Goal: Information Seeking & Learning: Learn about a topic

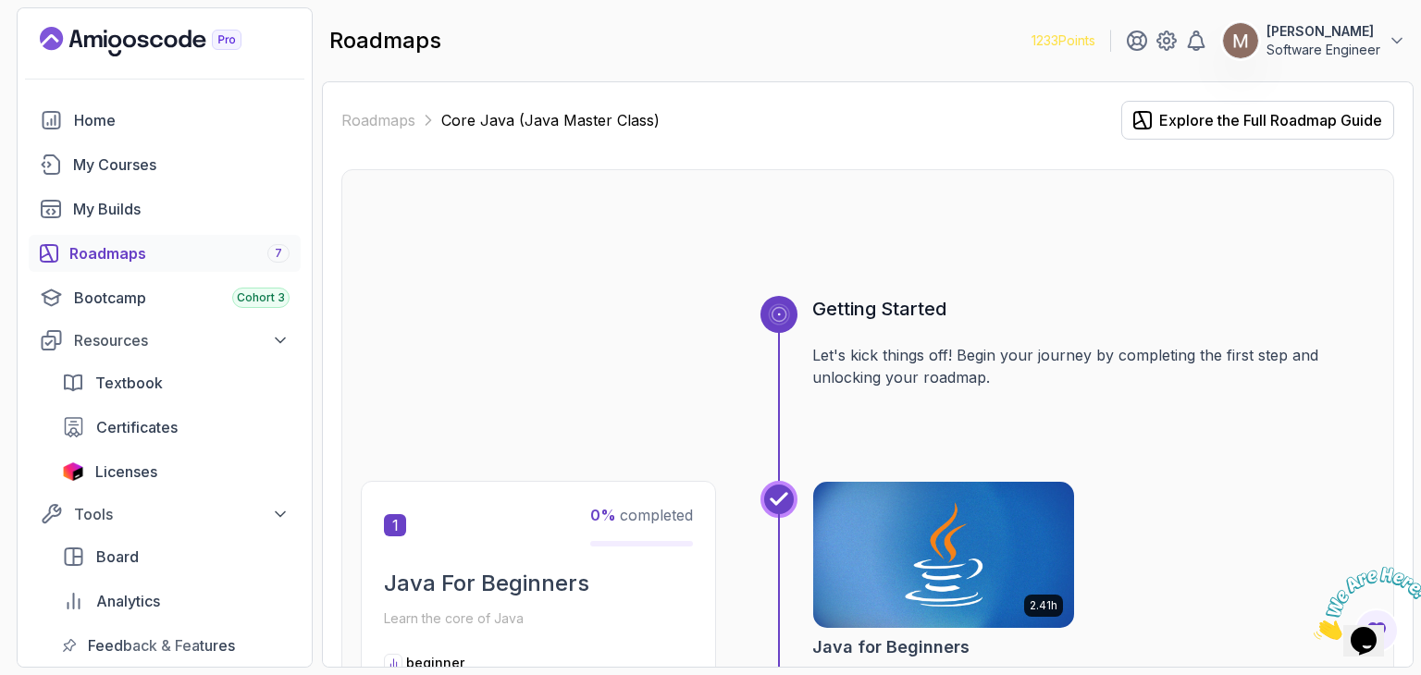
scroll to position [5840, 0]
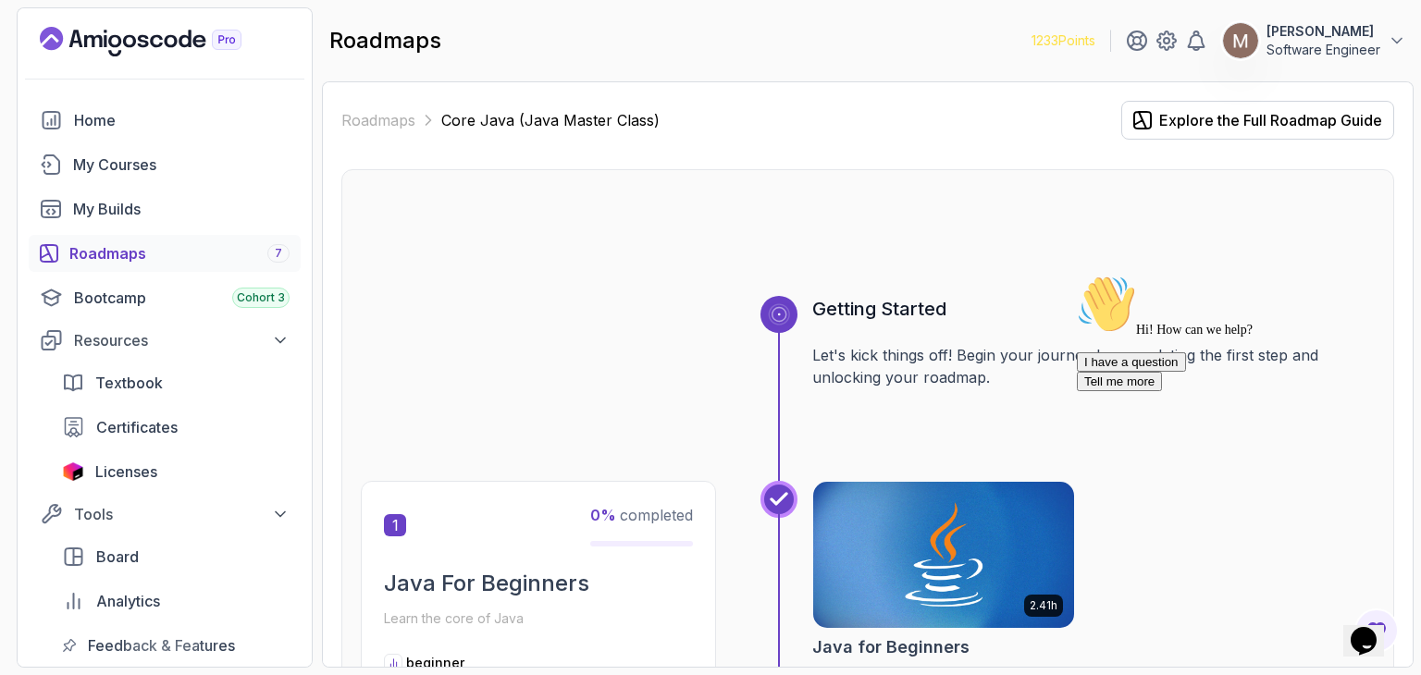
scroll to position [5840, 0]
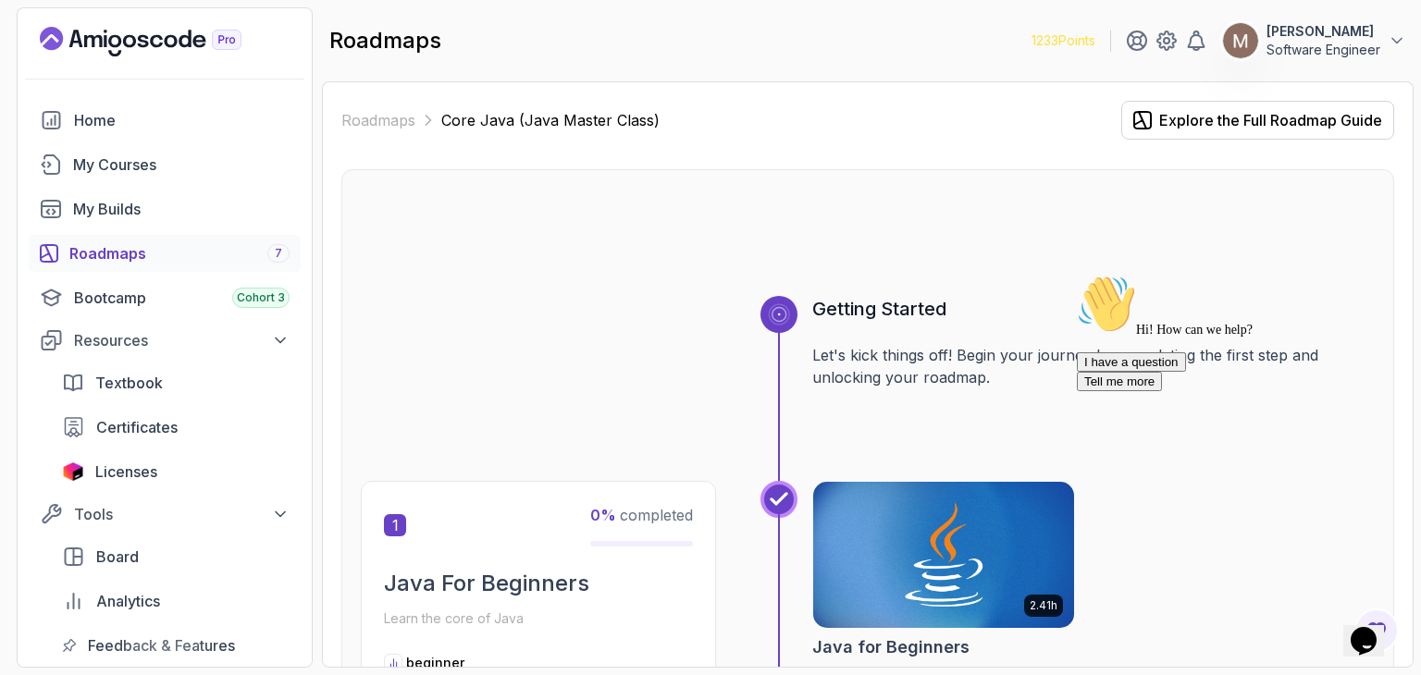
scroll to position [5840, 0]
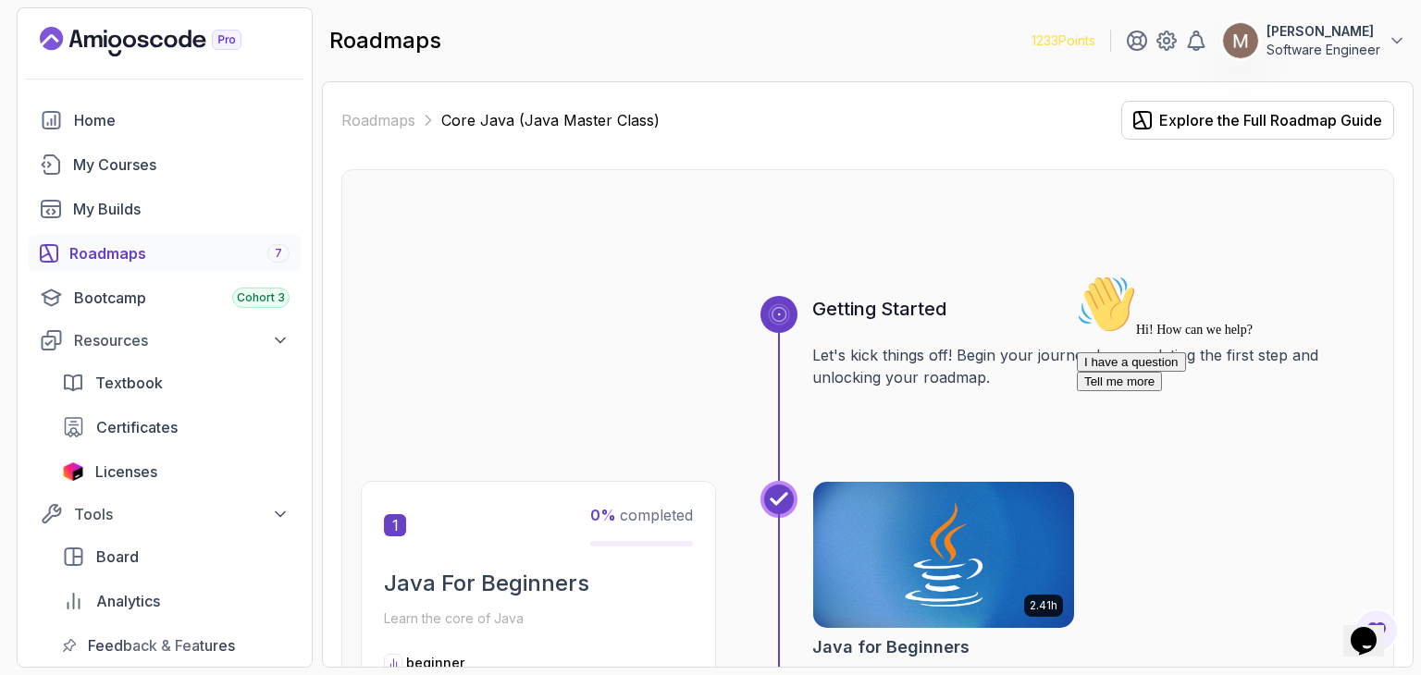
scroll to position [5840, 0]
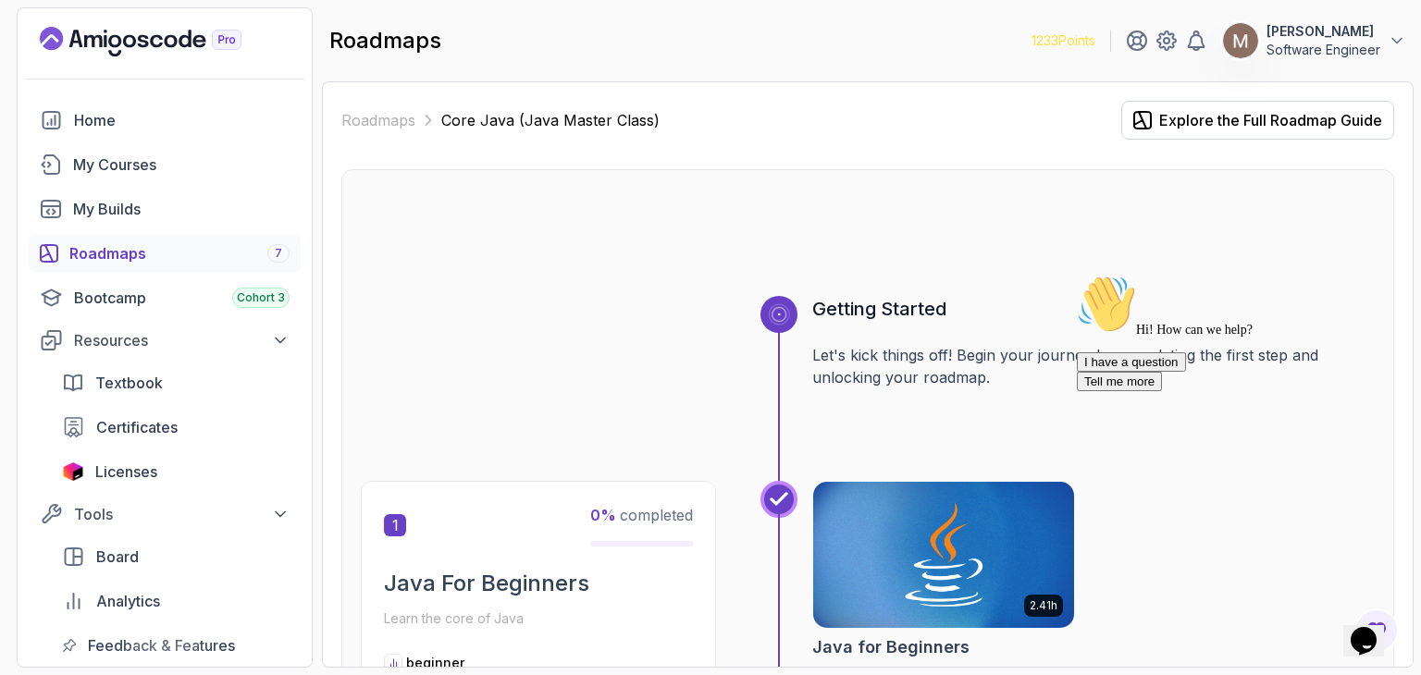
scroll to position [5840, 0]
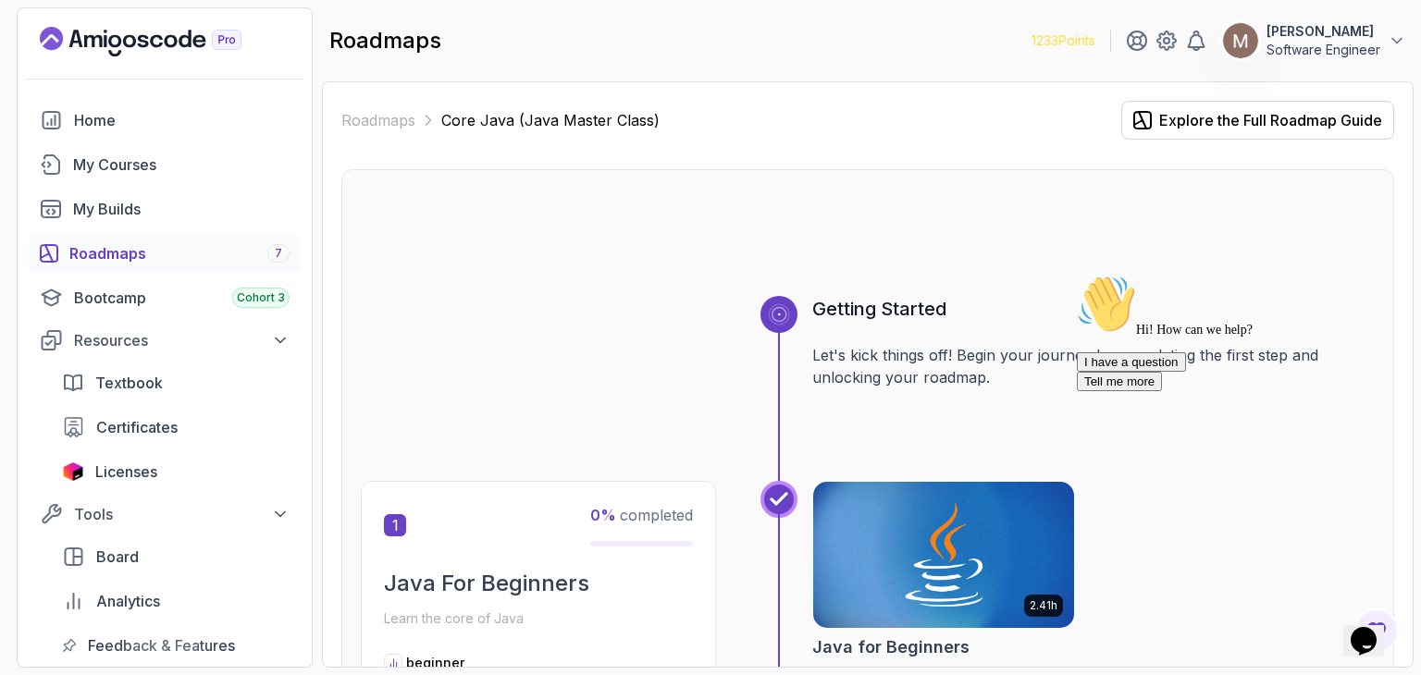
scroll to position [5840, 0]
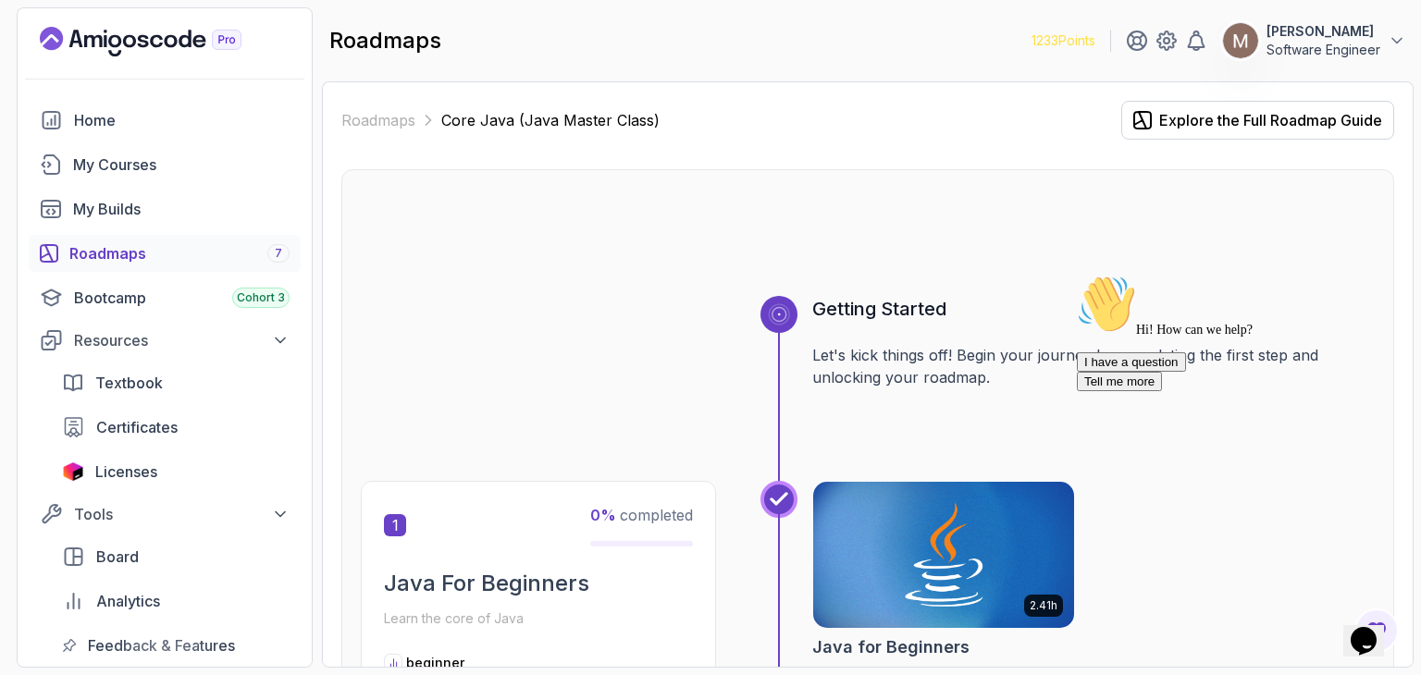
scroll to position [5840, 0]
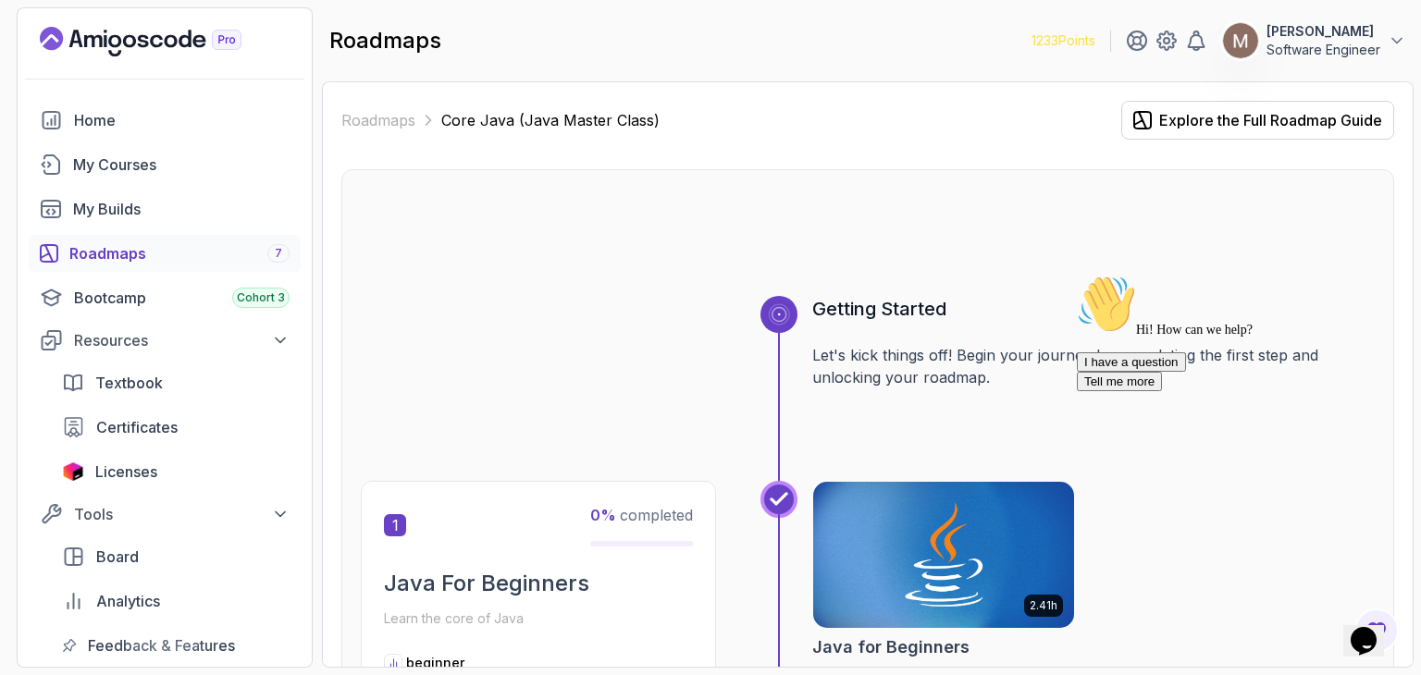
scroll to position [5840, 0]
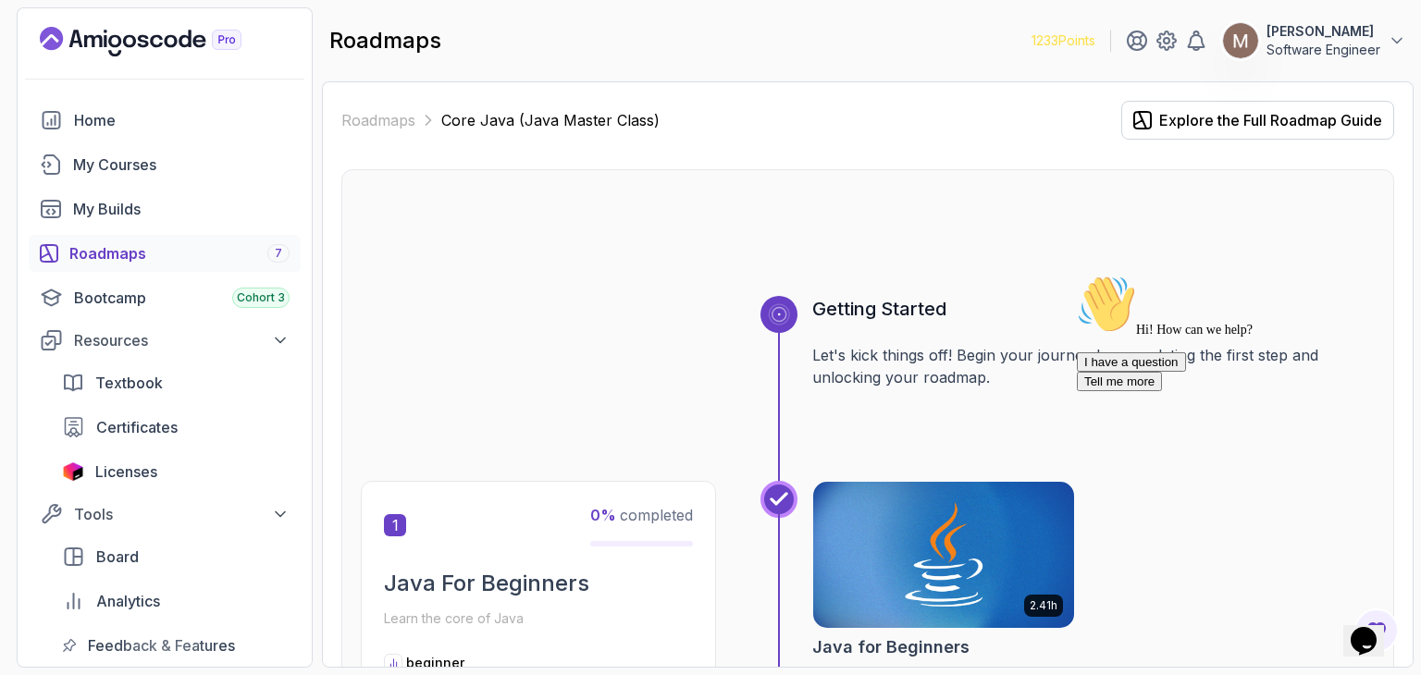
scroll to position [5840, 0]
